Goal: Task Accomplishment & Management: Manage account settings

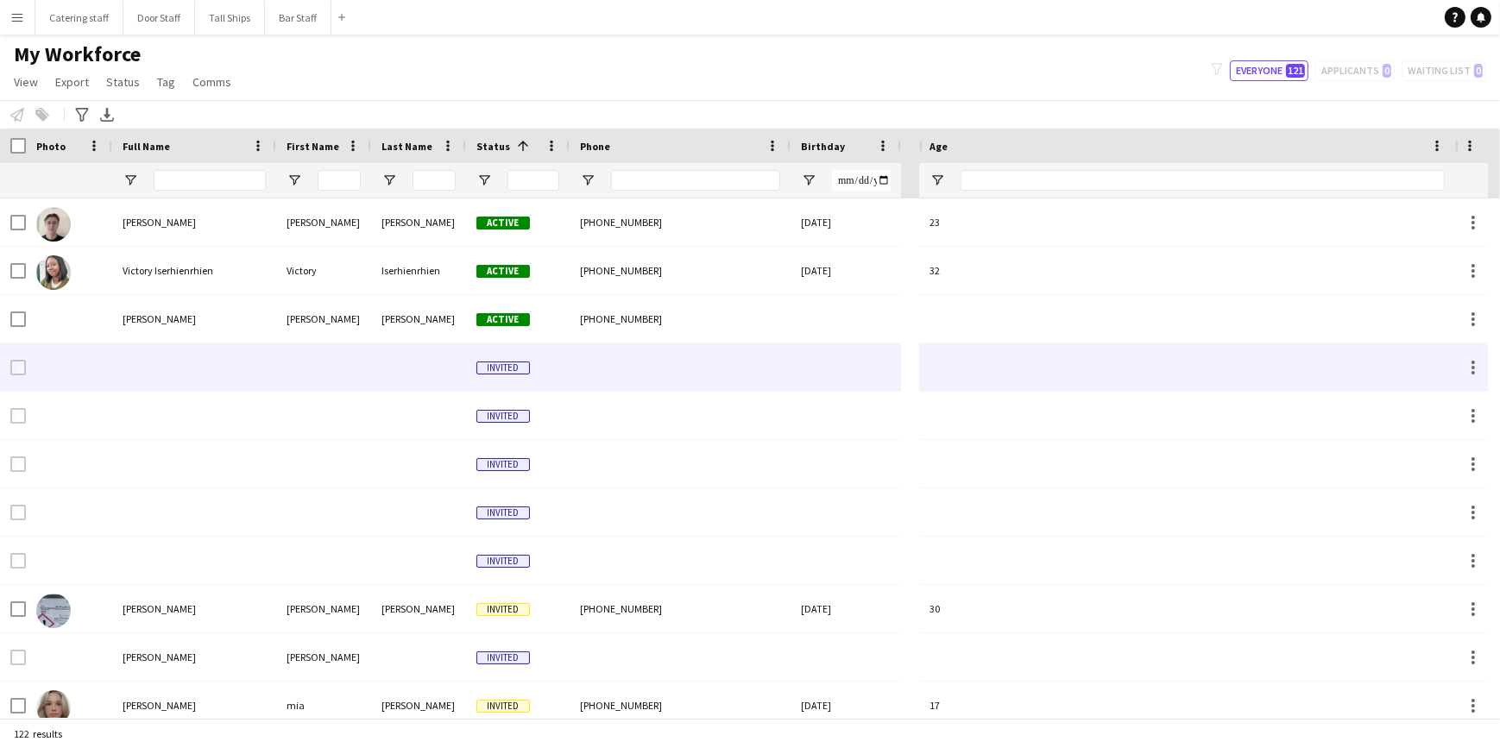
scroll to position [5180, 0]
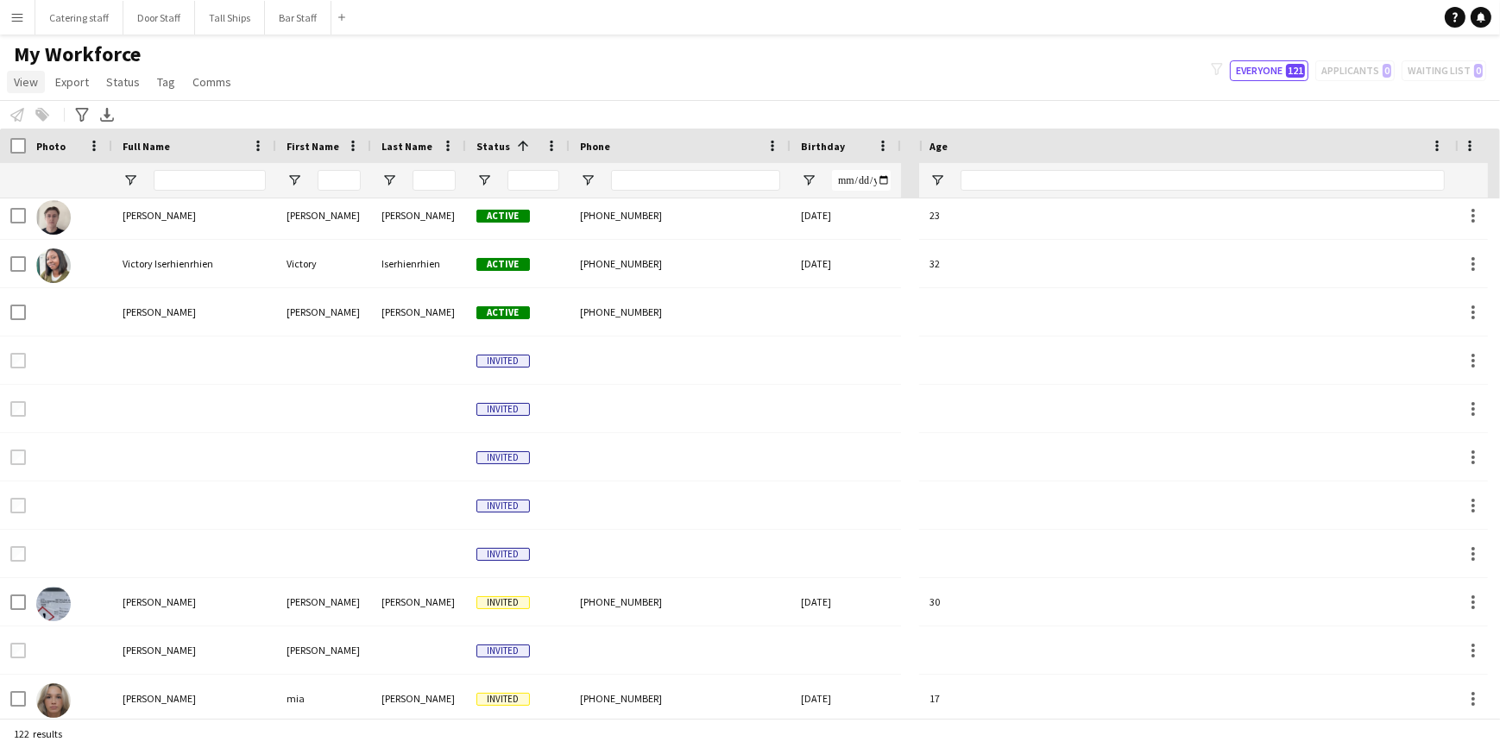
click at [34, 83] on span "View" at bounding box center [26, 82] width 24 height 16
click at [64, 167] on span "Customise view" at bounding box center [63, 170] width 82 height 16
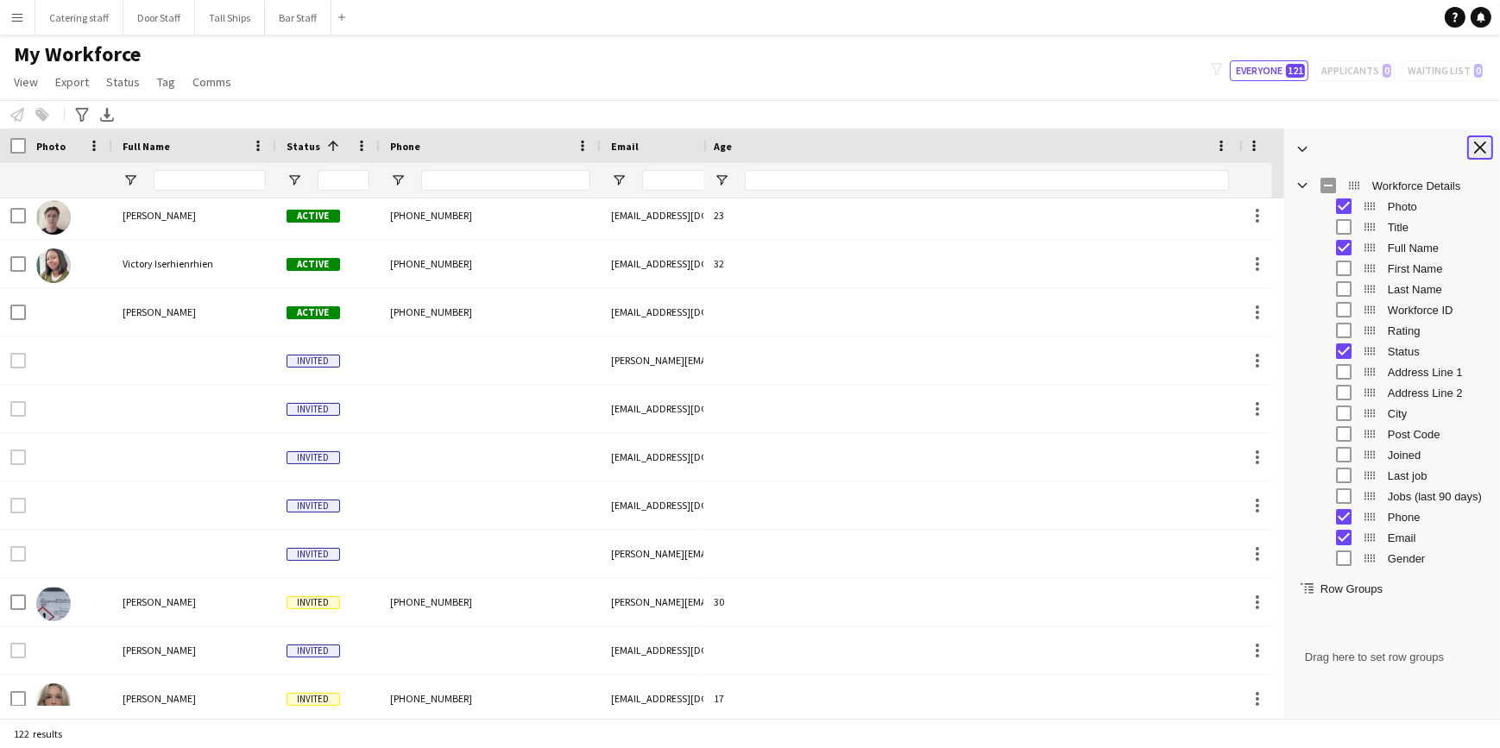
click at [1477, 150] on app-icon "Close tool panel" at bounding box center [1481, 148] width 12 height 12
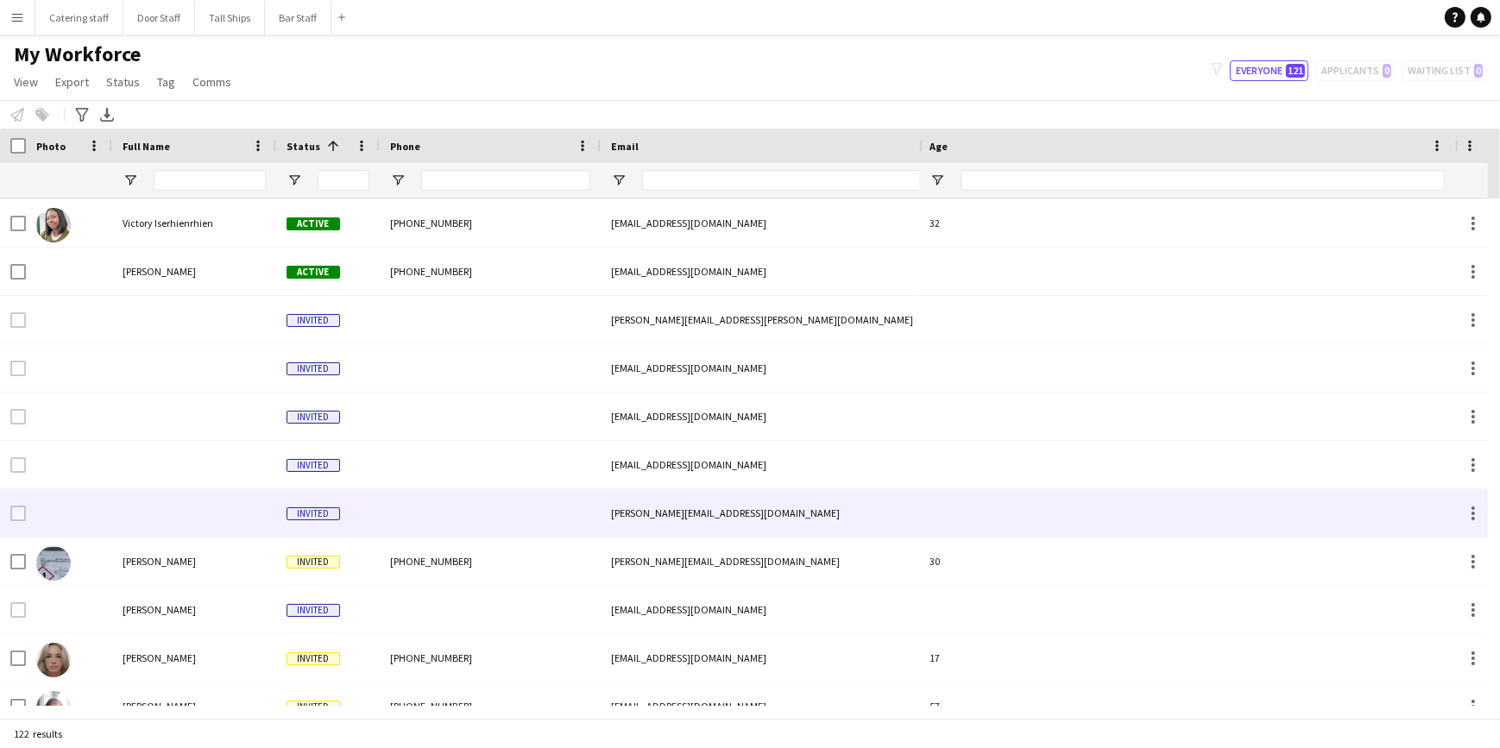
scroll to position [0, 0]
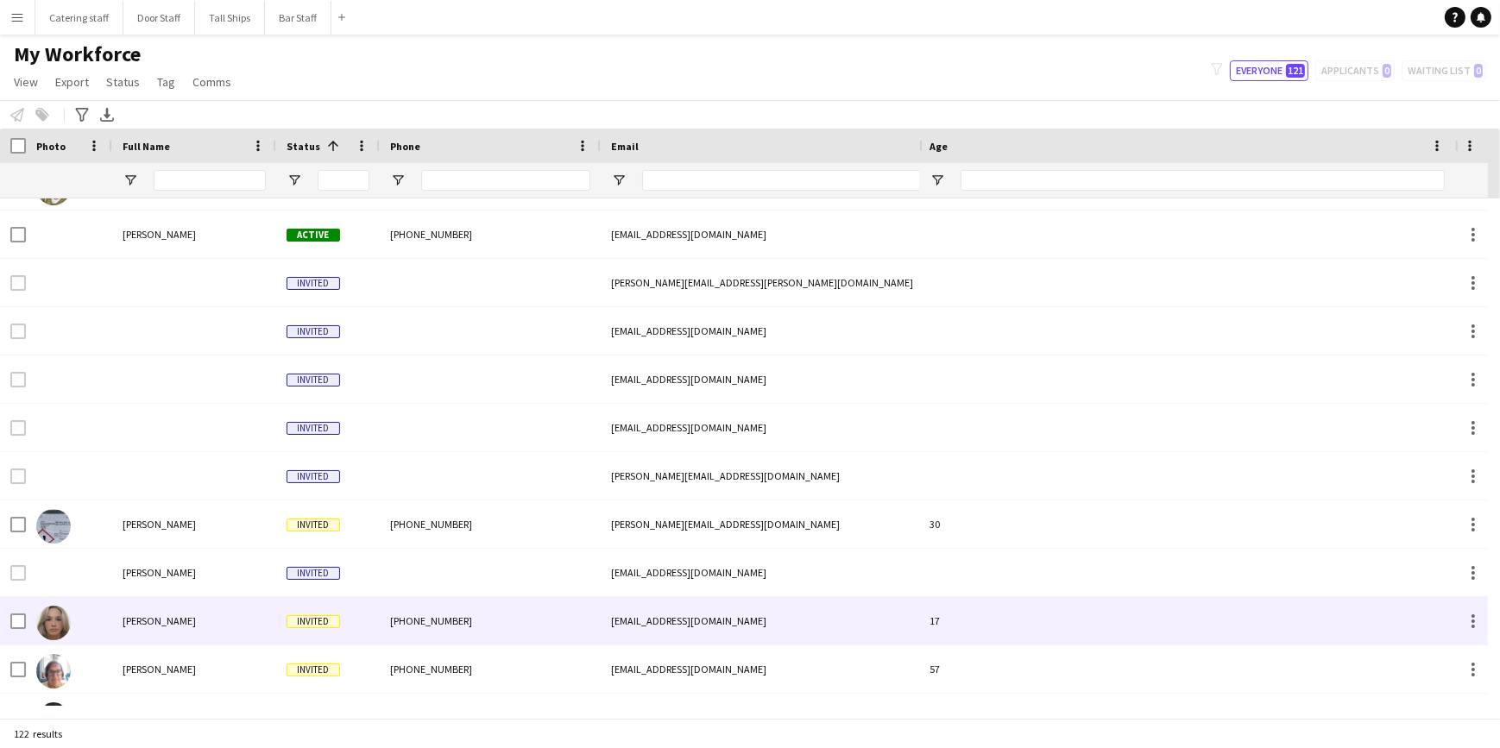
click at [55, 618] on img at bounding box center [53, 623] width 35 height 35
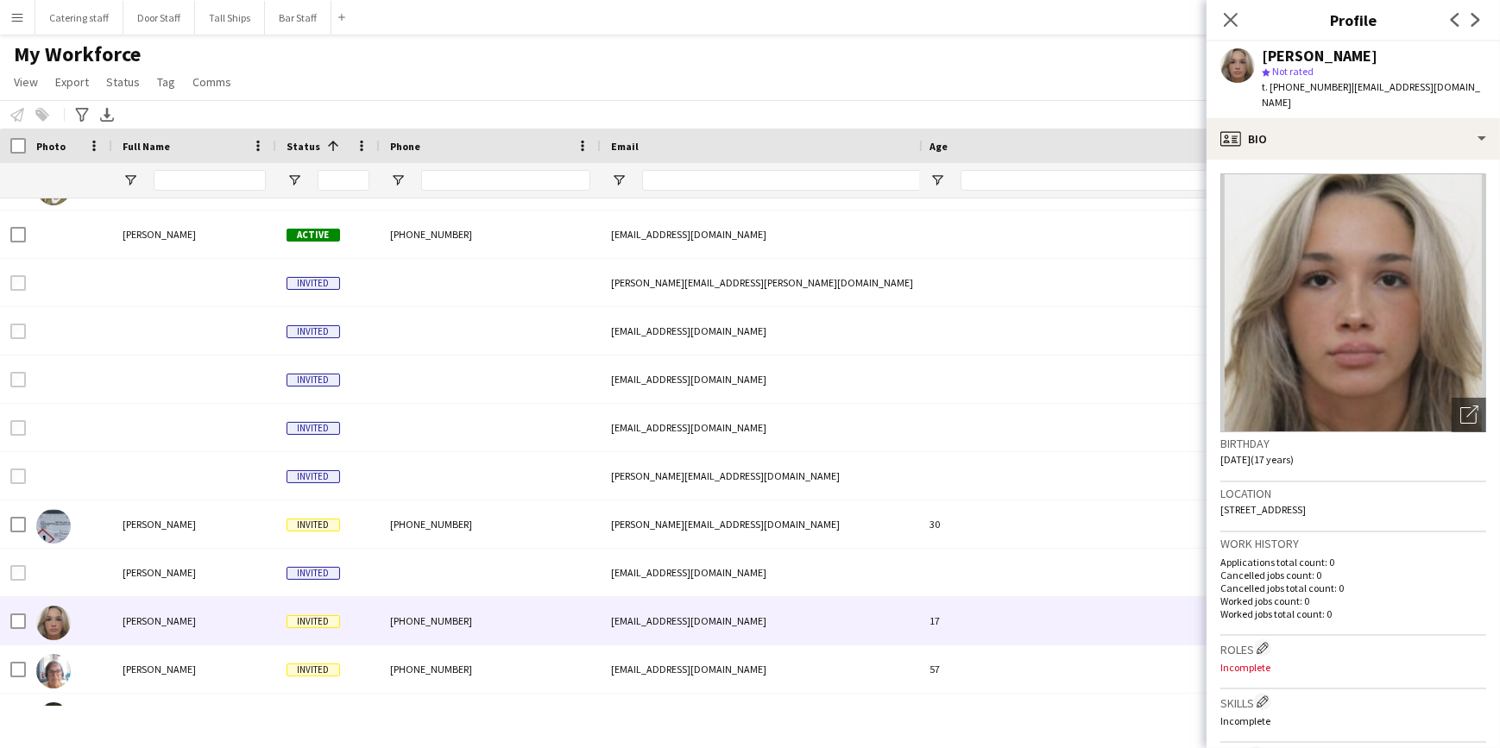
click at [1280, 332] on img at bounding box center [1354, 303] width 266 height 259
click at [1229, 17] on icon at bounding box center [1230, 19] width 16 height 16
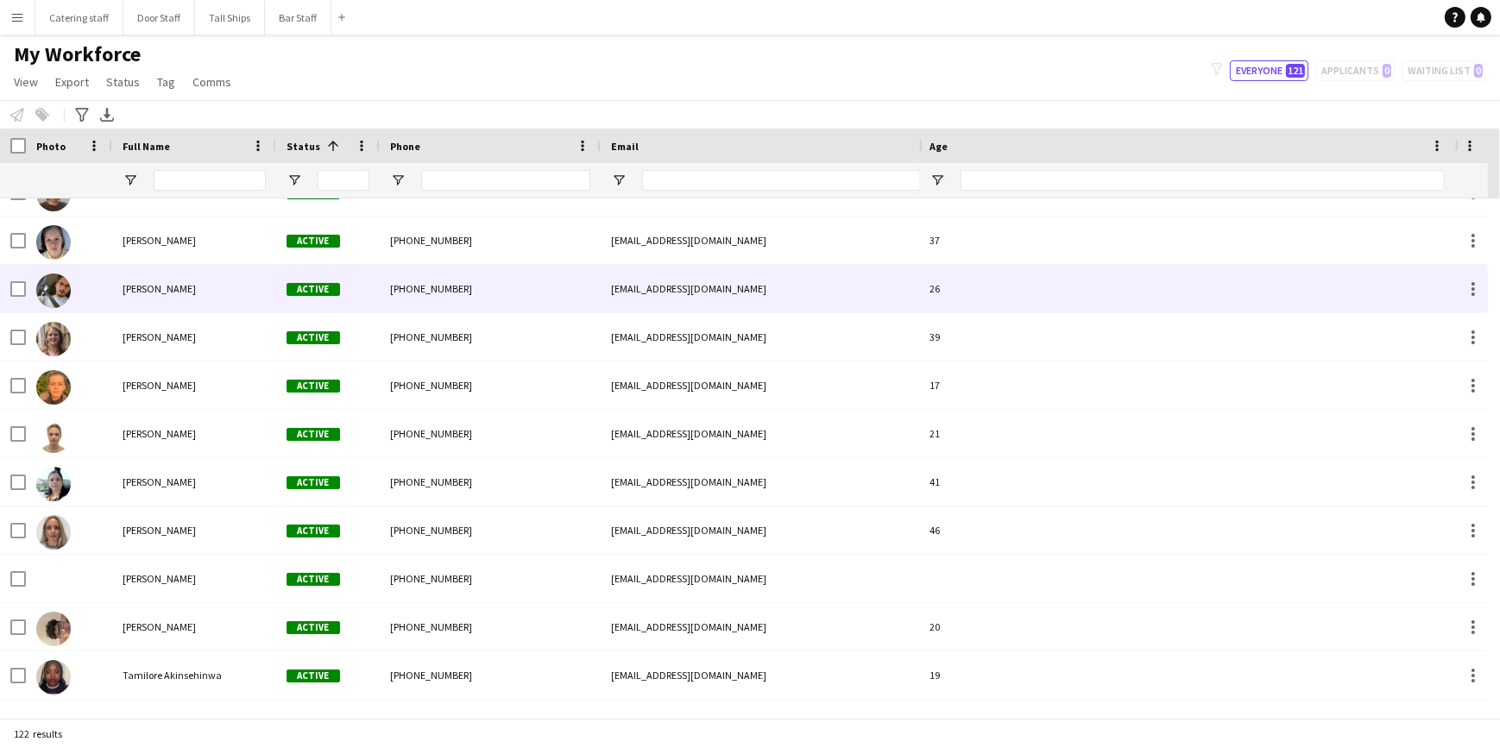
click at [47, 293] on img at bounding box center [53, 291] width 35 height 35
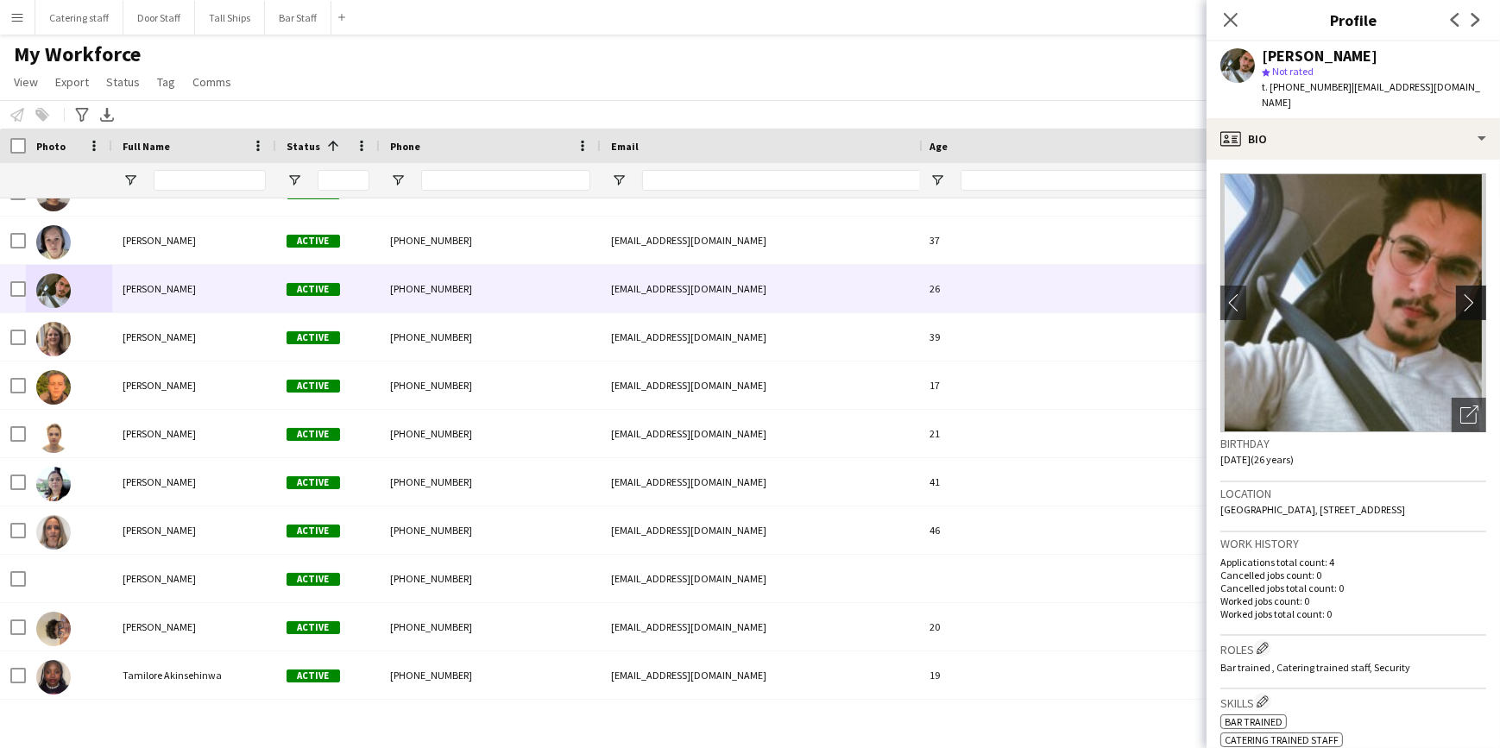
click at [1461, 300] on app-icon "chevron-right" at bounding box center [1474, 303] width 27 height 18
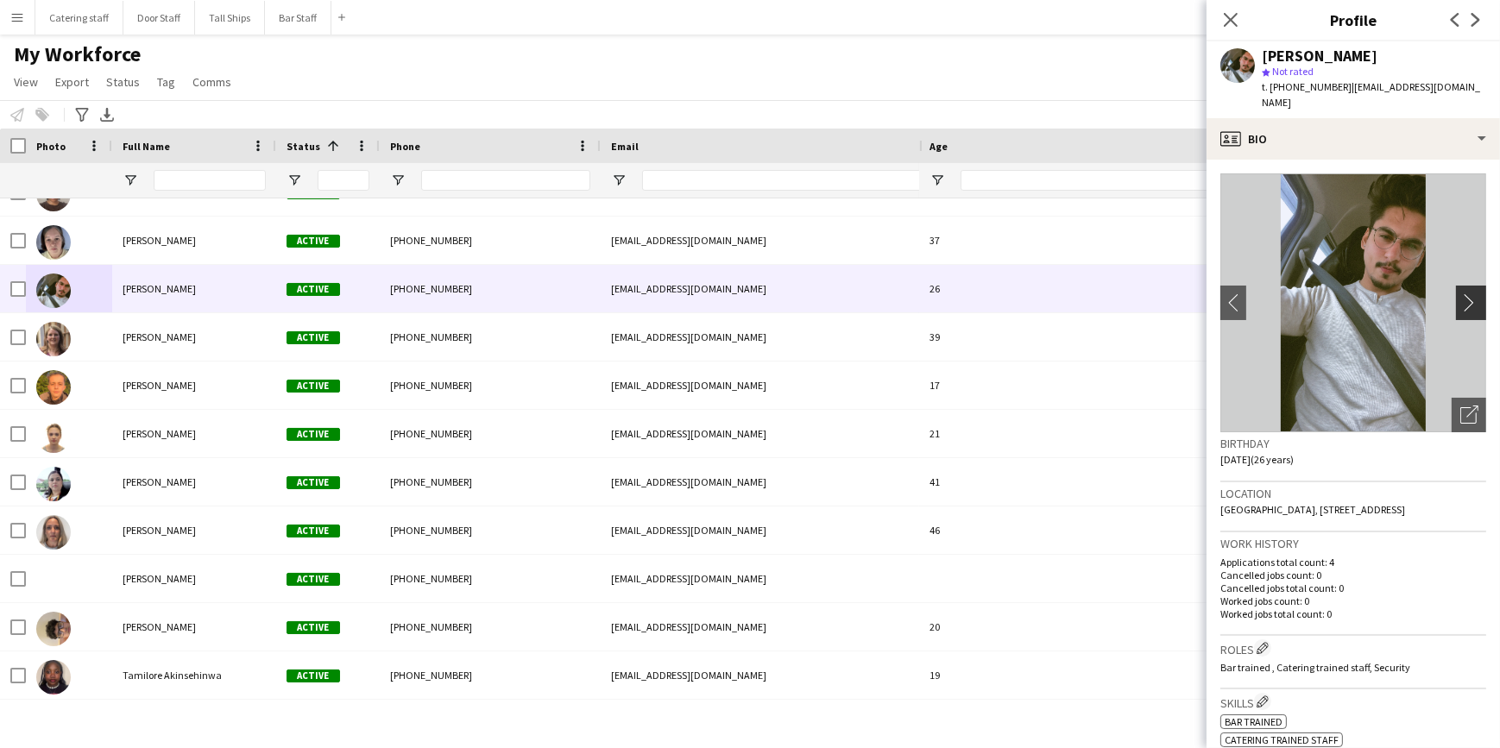
click at [1461, 300] on app-icon "chevron-right" at bounding box center [1474, 303] width 27 height 18
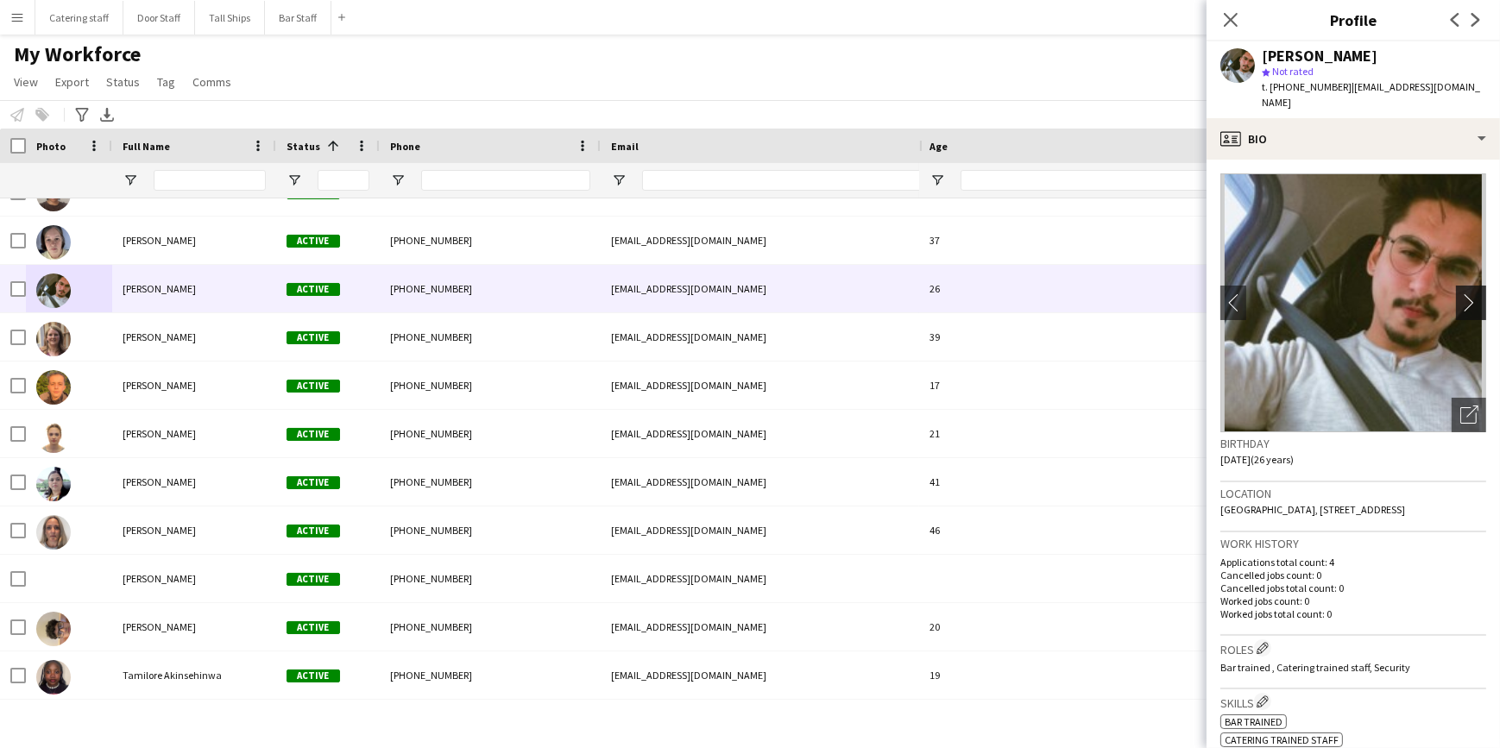
click at [1461, 300] on app-icon "chevron-right" at bounding box center [1474, 303] width 27 height 18
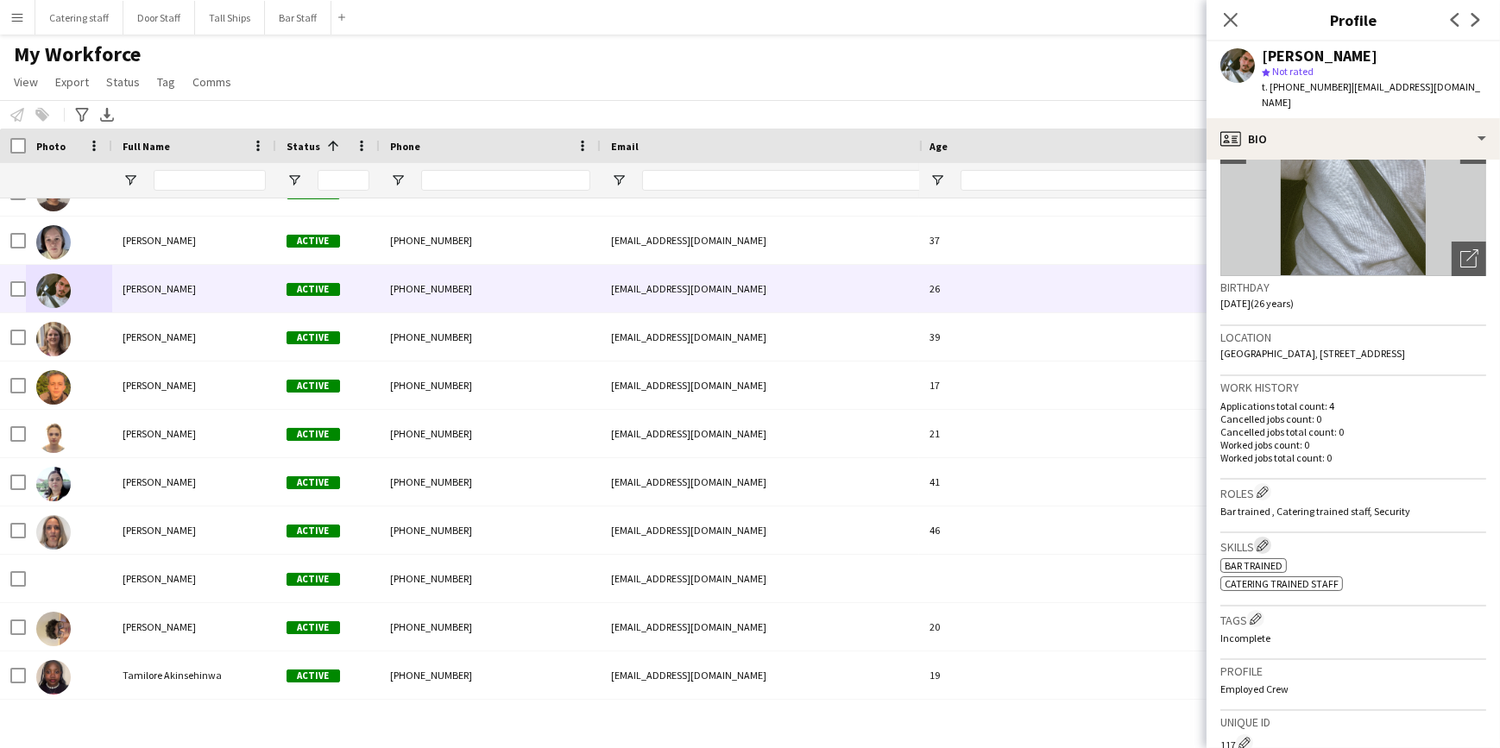
click at [1267, 540] on app-icon "Edit crew company skills" at bounding box center [1263, 546] width 12 height 12
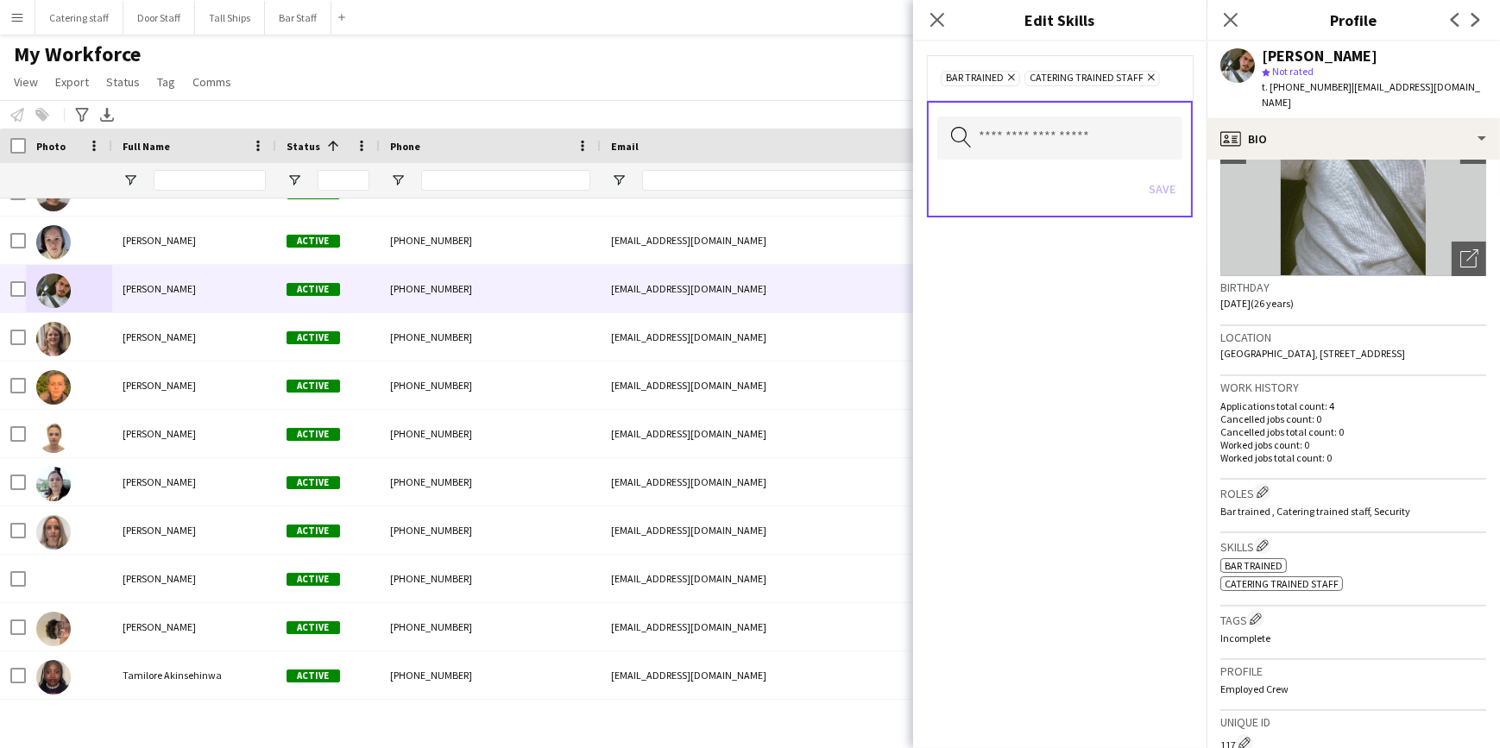
click at [1148, 82] on icon "Remove" at bounding box center [1149, 77] width 11 height 11
click at [1150, 185] on button "Save" at bounding box center [1162, 189] width 41 height 28
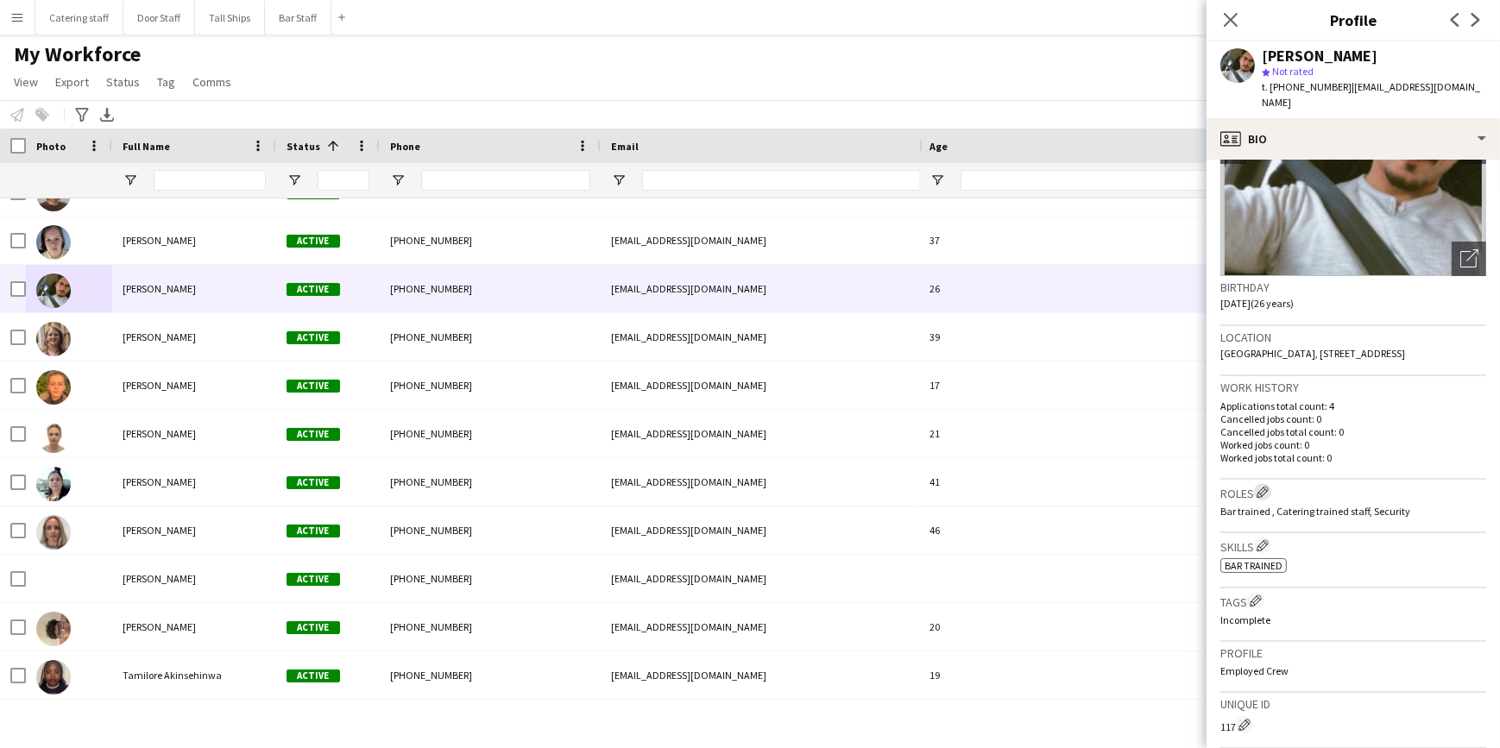
click at [1263, 489] on app-icon "Edit crew company roles" at bounding box center [1263, 492] width 12 height 12
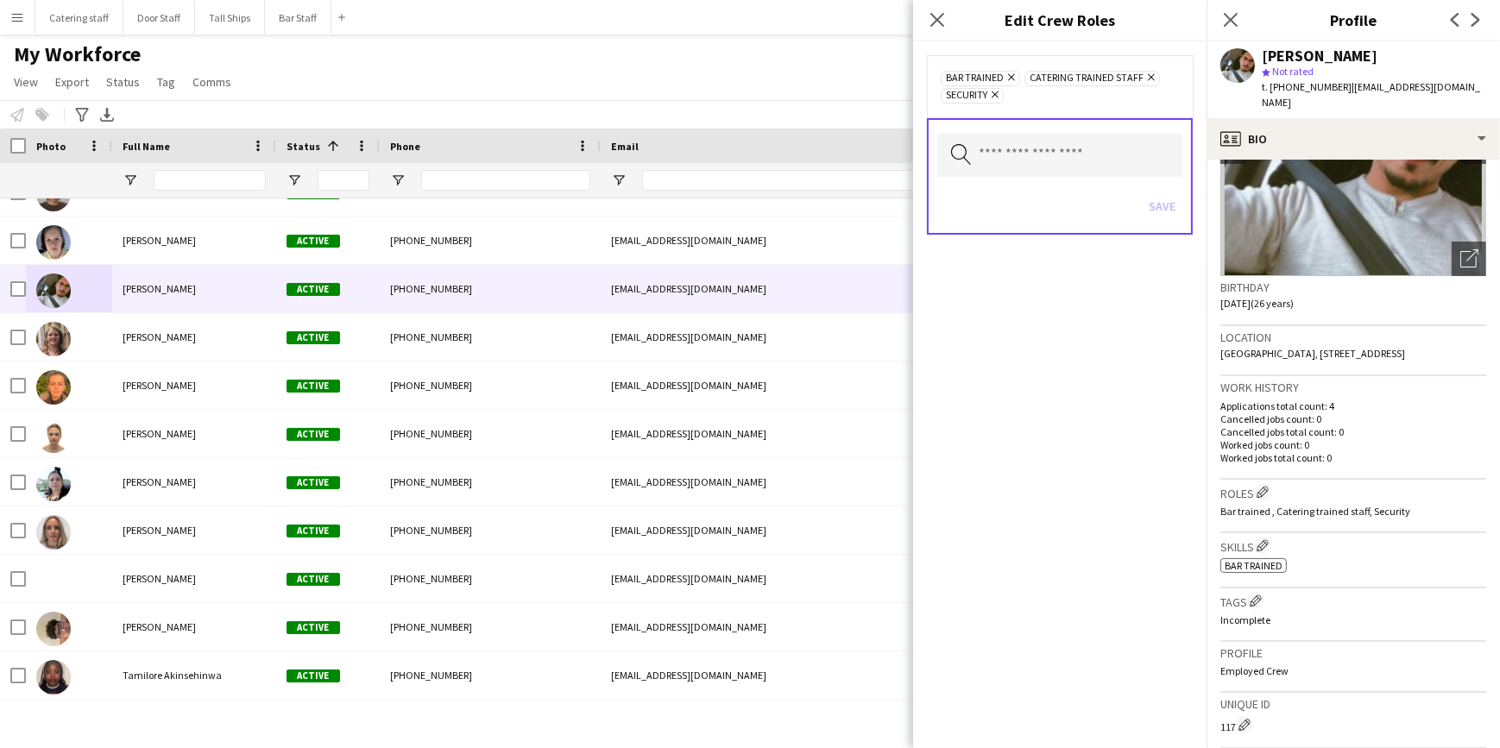
click at [998, 92] on icon at bounding box center [995, 95] width 7 height 7
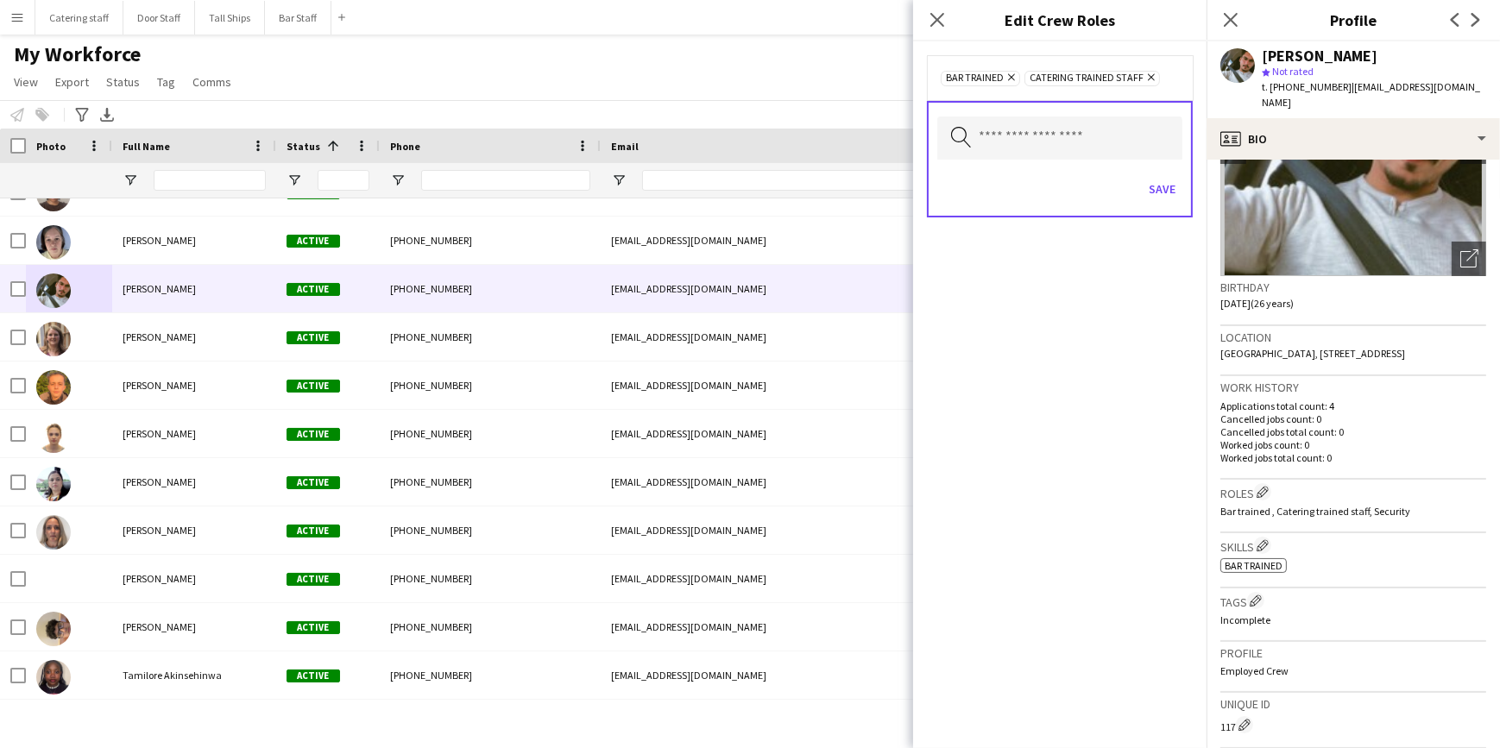
click at [1148, 81] on icon "Remove" at bounding box center [1149, 77] width 11 height 11
click at [1171, 188] on button "Save" at bounding box center [1162, 189] width 41 height 28
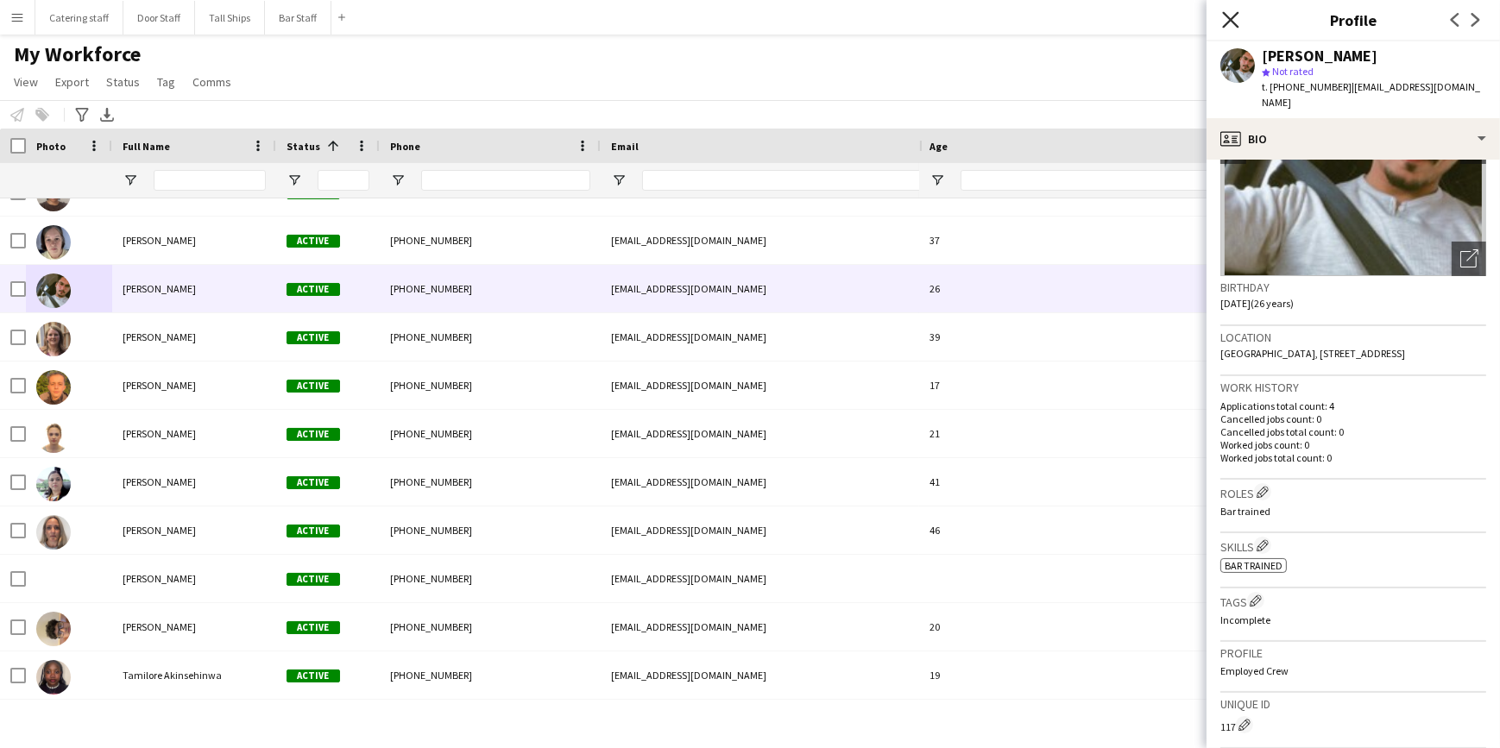
click at [1228, 19] on icon "Close pop-in" at bounding box center [1230, 19] width 16 height 16
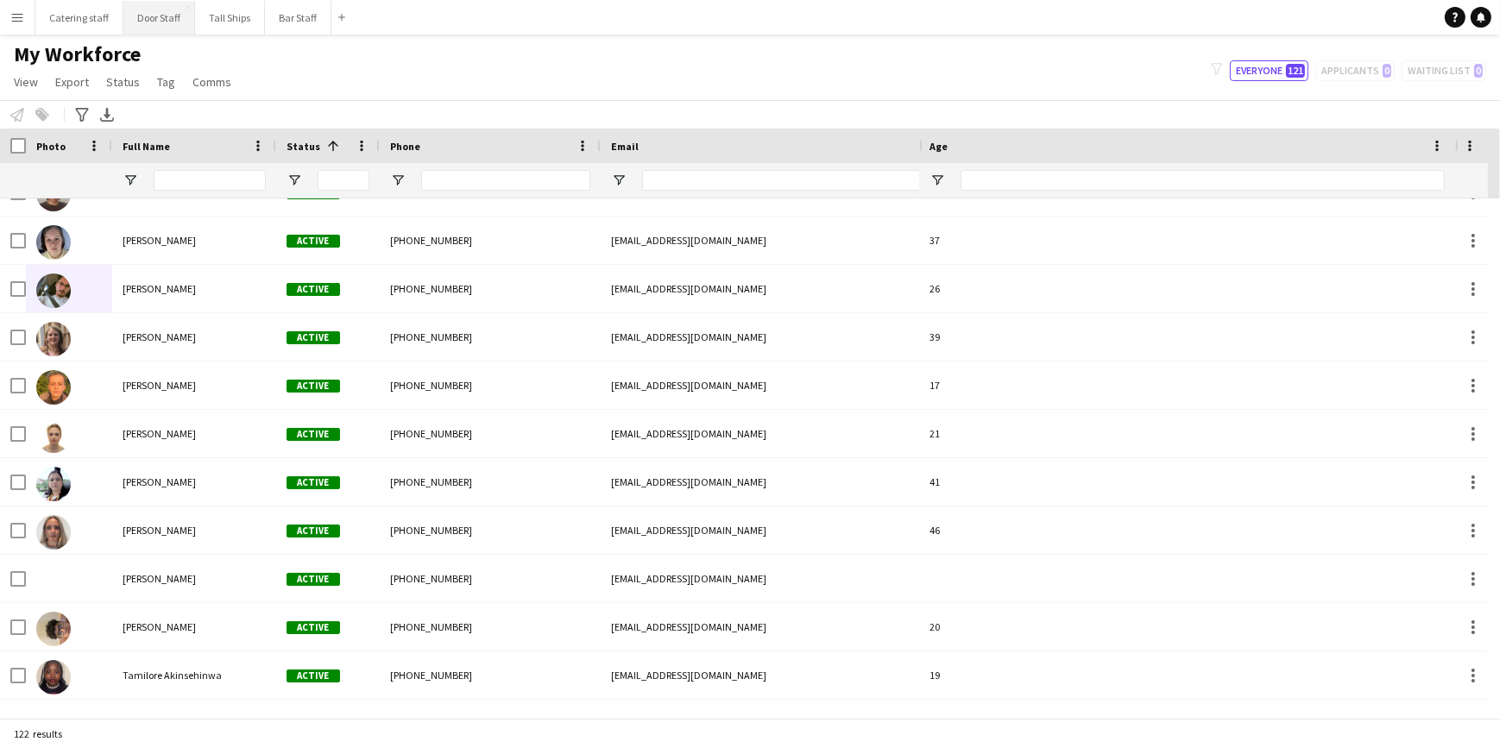
click at [160, 17] on button "Door Staff Close" at bounding box center [159, 18] width 72 height 34
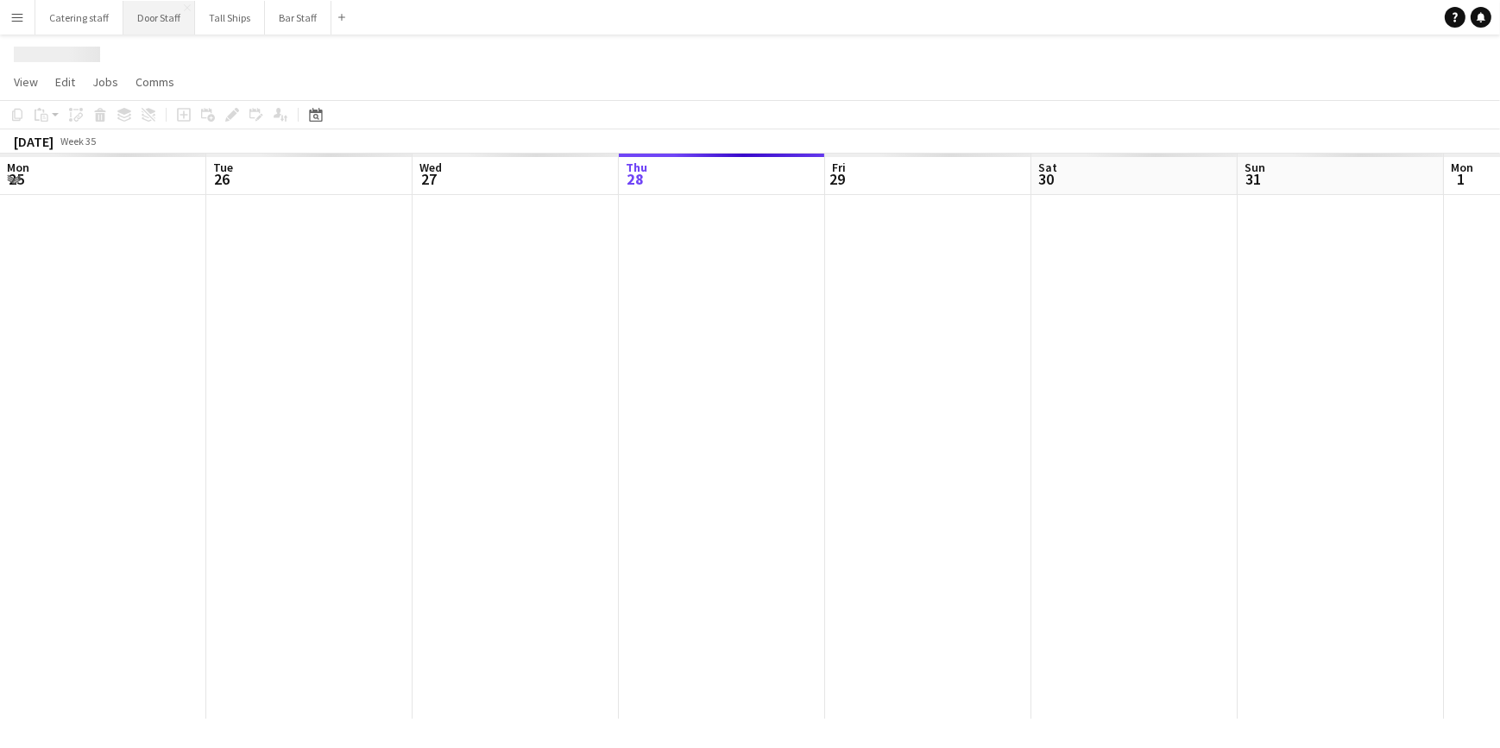
scroll to position [0, 413]
